Goal: Information Seeking & Learning: Learn about a topic

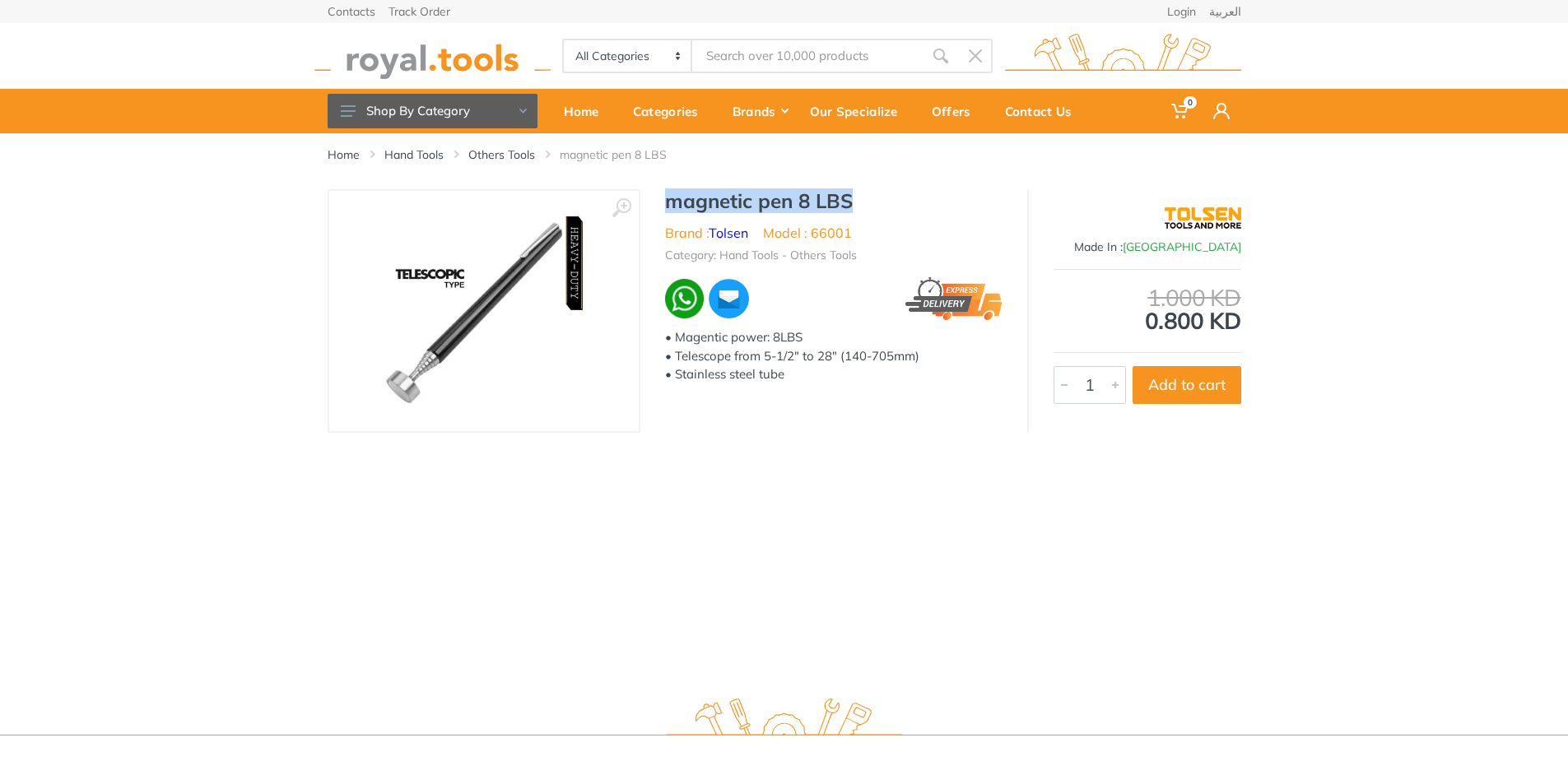
drag, startPoint x: 667, startPoint y: 203, endPoint x: 866, endPoint y: 206, distance: 199.0
click at [866, 206] on h1 "magnetic pen 8 LBS" at bounding box center [833, 201] width 338 height 24
copy h1 "magnetic pen 8 LBS"
drag, startPoint x: 674, startPoint y: 337, endPoint x: 808, endPoint y: 345, distance: 134.2
click at [808, 345] on div "• Magentic power: 8LBS • Telescope from 5-1/2″ to 28″ (140-705mm) • Stainless s…" at bounding box center [833, 356] width 338 height 56
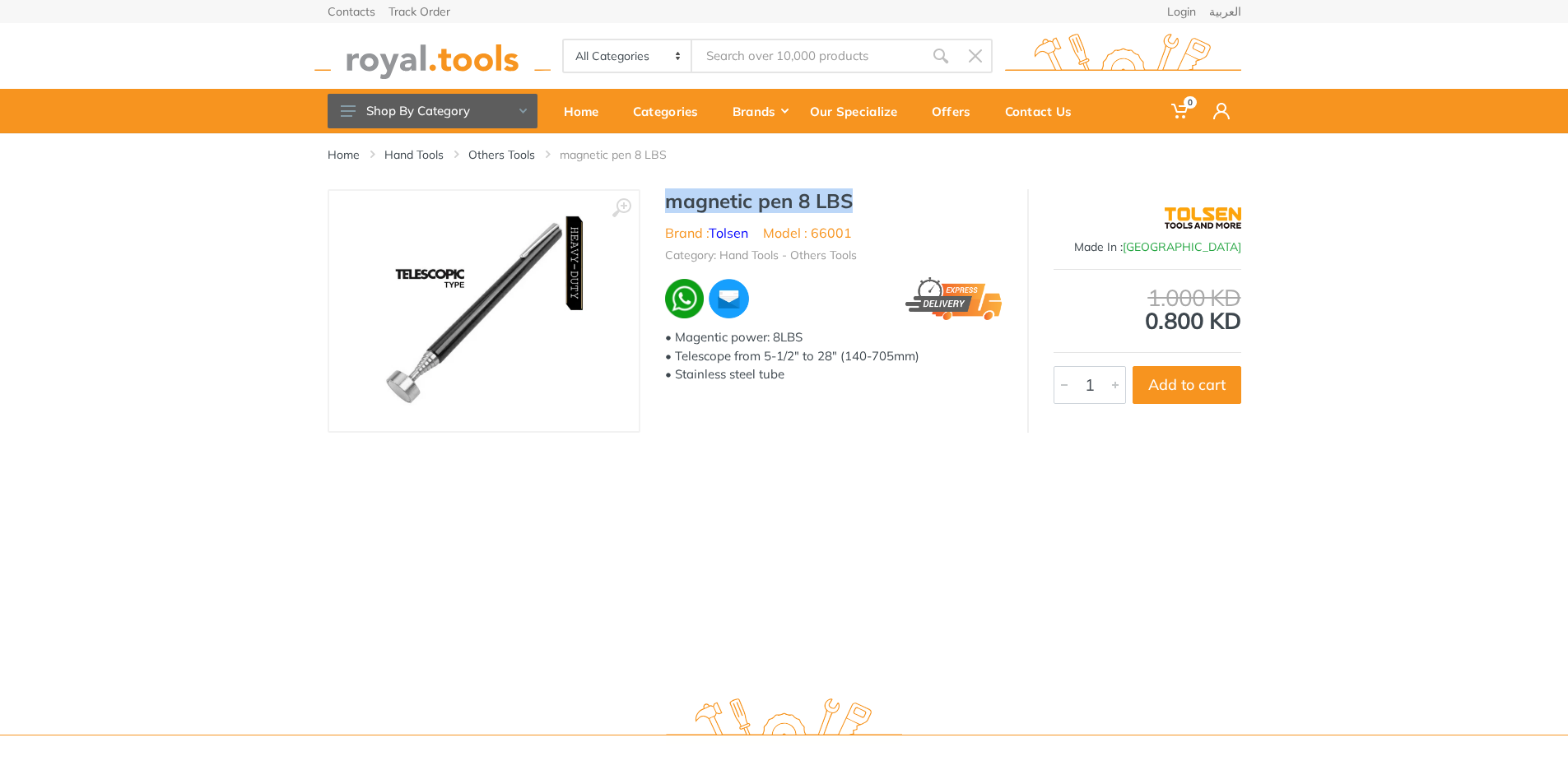
copy div "Magentic power: 8LBS"
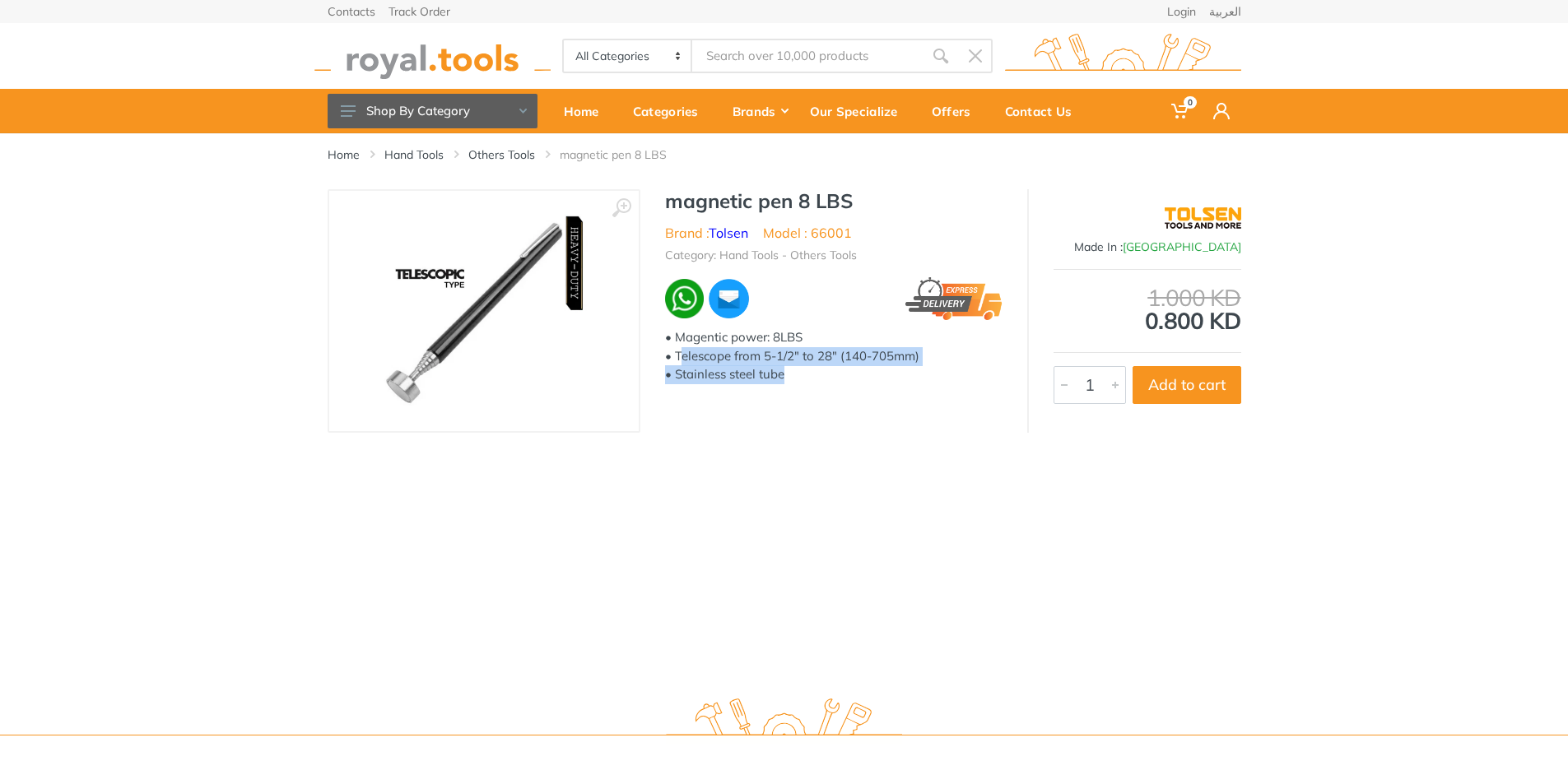
drag, startPoint x: 678, startPoint y: 356, endPoint x: 854, endPoint y: 366, distance: 176.3
click at [854, 366] on div "• Magentic power: 8LBS • Telescope from 5-1/2″ to 28″ (140-705mm) • Stainless s…" at bounding box center [833, 356] width 338 height 56
copy div "elescope from 5-1/2″ to 28″ (140-705mm) • Stainless steel tube"
drag, startPoint x: 674, startPoint y: 202, endPoint x: 852, endPoint y: 208, distance: 178.1
click at [852, 208] on h1 "magnetic pen 8 LBS" at bounding box center [833, 201] width 338 height 24
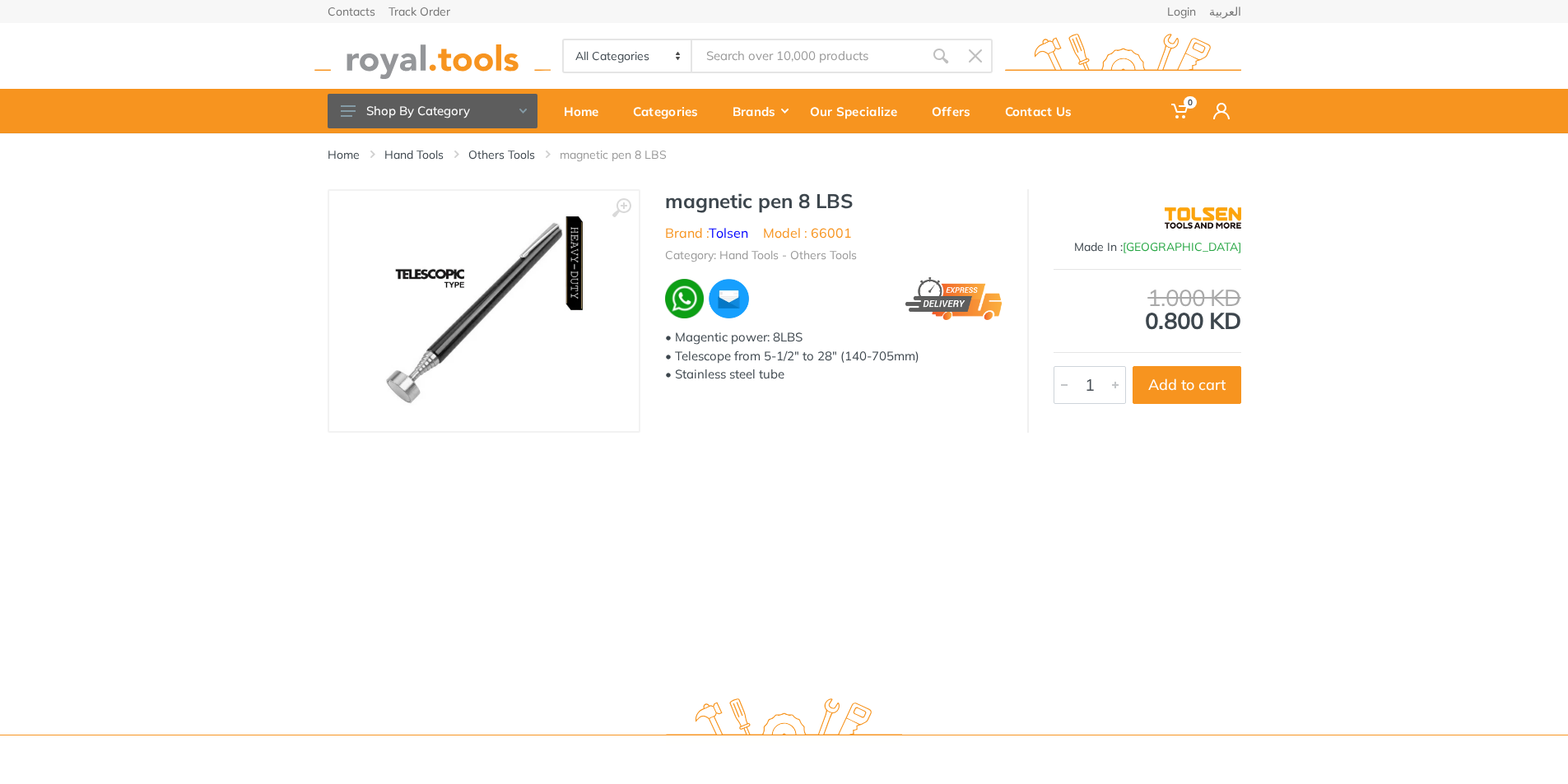
click at [663, 201] on div "magnetic pen 8 LBS Brand : Tolsen Model : 66001 Category: Hand Tools - Others T…" at bounding box center [833, 291] width 387 height 205
drag, startPoint x: 668, startPoint y: 203, endPoint x: 902, endPoint y: 202, distance: 234.0
click at [902, 202] on h1 "magnetic pen 8 LBS" at bounding box center [833, 201] width 338 height 24
copy h1 "magnetic pen 8 LBS"
drag, startPoint x: 675, startPoint y: 337, endPoint x: 813, endPoint y: 340, distance: 138.0
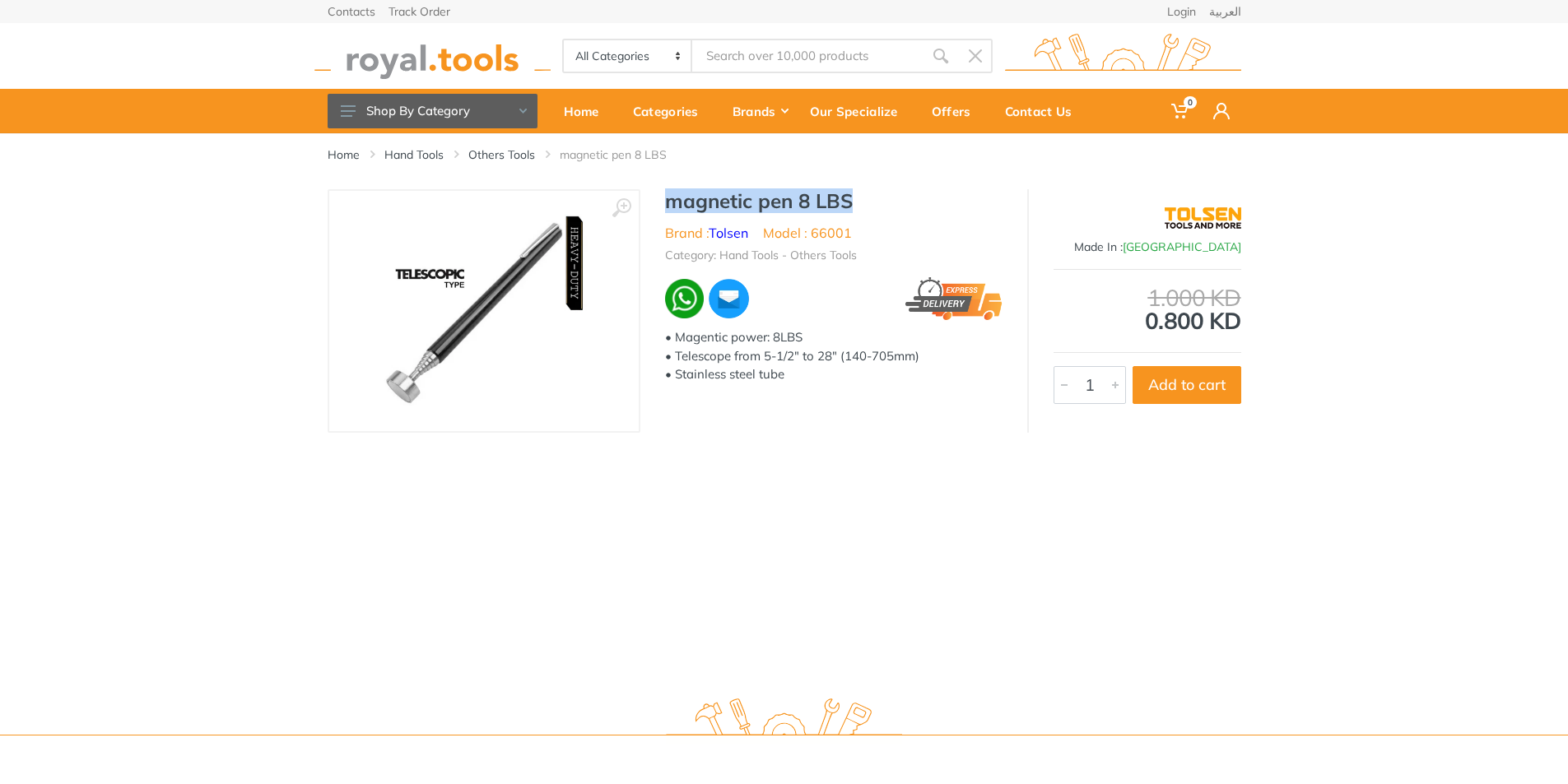
click at [813, 340] on div "• Magentic power: 8LBS • Telescope from 5-1/2″ to 28″ (140-705mm) • Stainless s…" at bounding box center [833, 356] width 338 height 56
drag, startPoint x: 682, startPoint y: 355, endPoint x: 921, endPoint y: 360, distance: 239.1
click at [922, 361] on div "• Magentic power: 8LBS • Telescope from 5-1/2″ to 28″ (140-705mm) • Stainless s…" at bounding box center [833, 356] width 338 height 56
copy div "elescope from 5-1/2″ to 28″ (140-705mm)"
drag, startPoint x: 676, startPoint y: 374, endPoint x: 790, endPoint y: 378, distance: 114.1
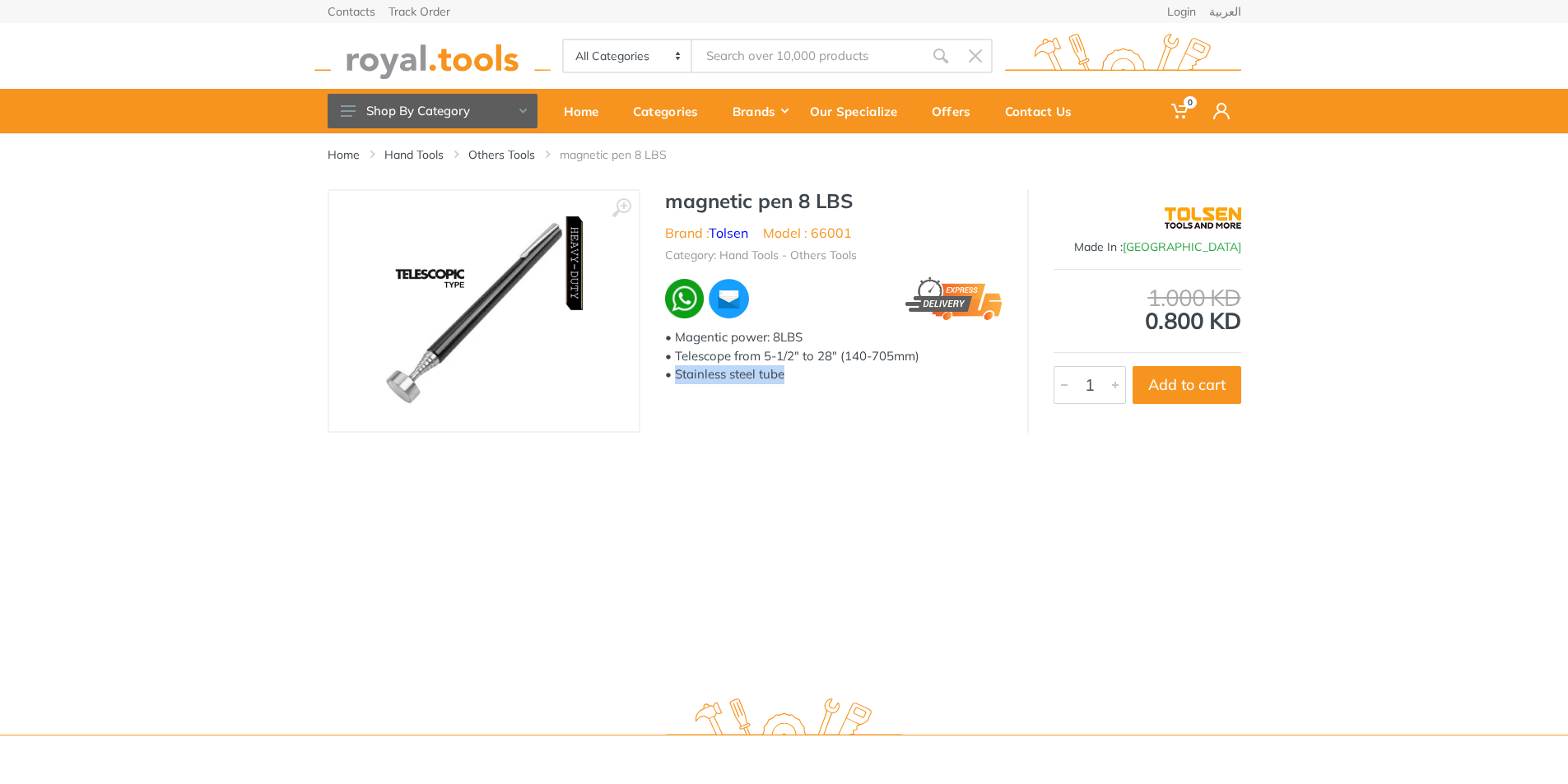
click at [790, 378] on div "• Magentic power: 8LBS • Telescope from 5-1/2″ to 28″ (140-705mm) • Stainless s…" at bounding box center [833, 356] width 338 height 56
copy div "Stainless steel tube"
click at [619, 207] on icon at bounding box center [621, 208] width 20 height 20
